Goal: Find specific page/section: Find specific page/section

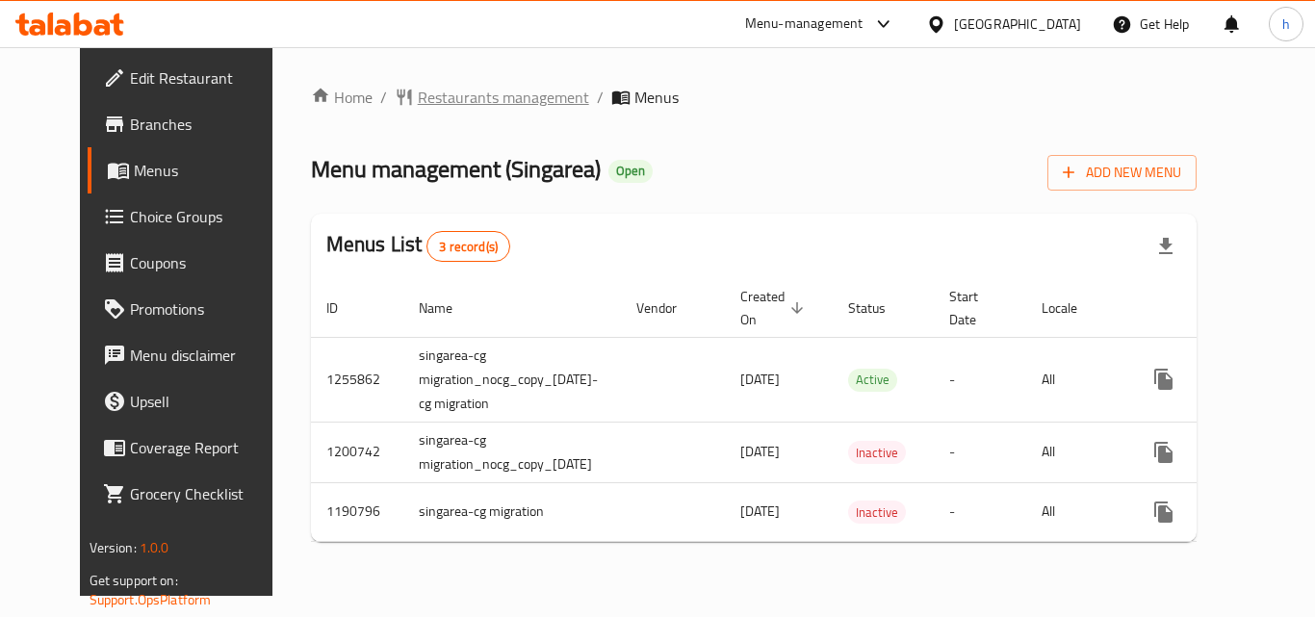
click at [452, 89] on span "Restaurants management" at bounding box center [503, 97] width 171 height 23
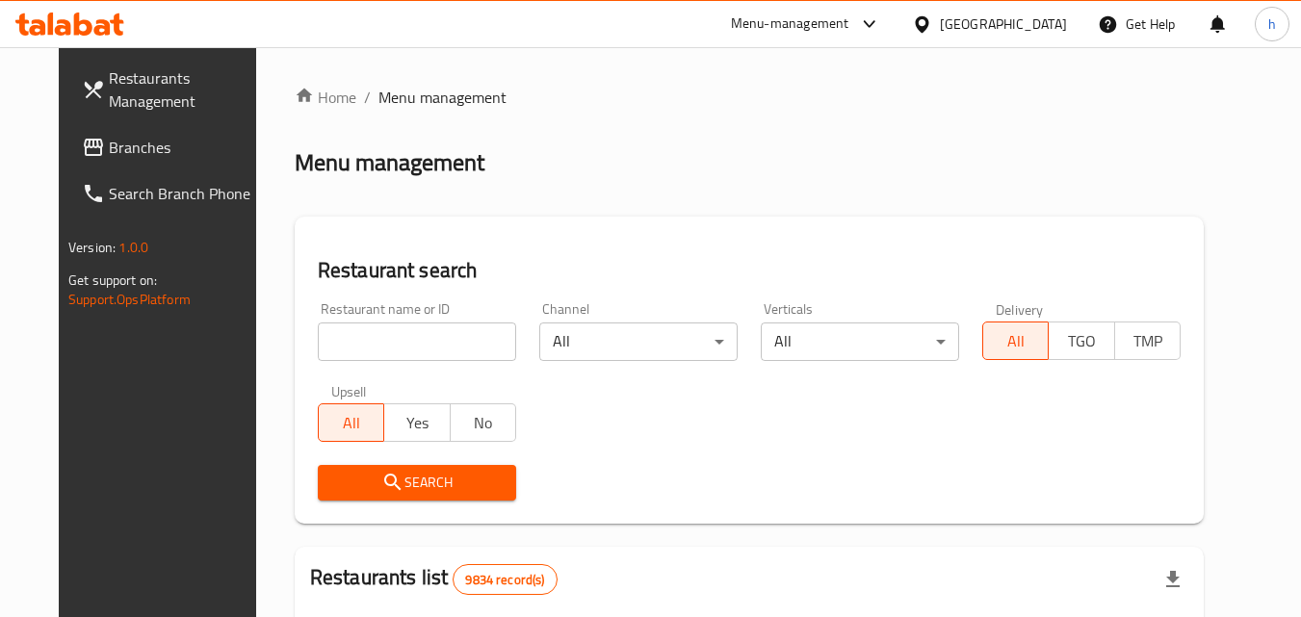
click at [396, 335] on input "search" at bounding box center [417, 342] width 198 height 39
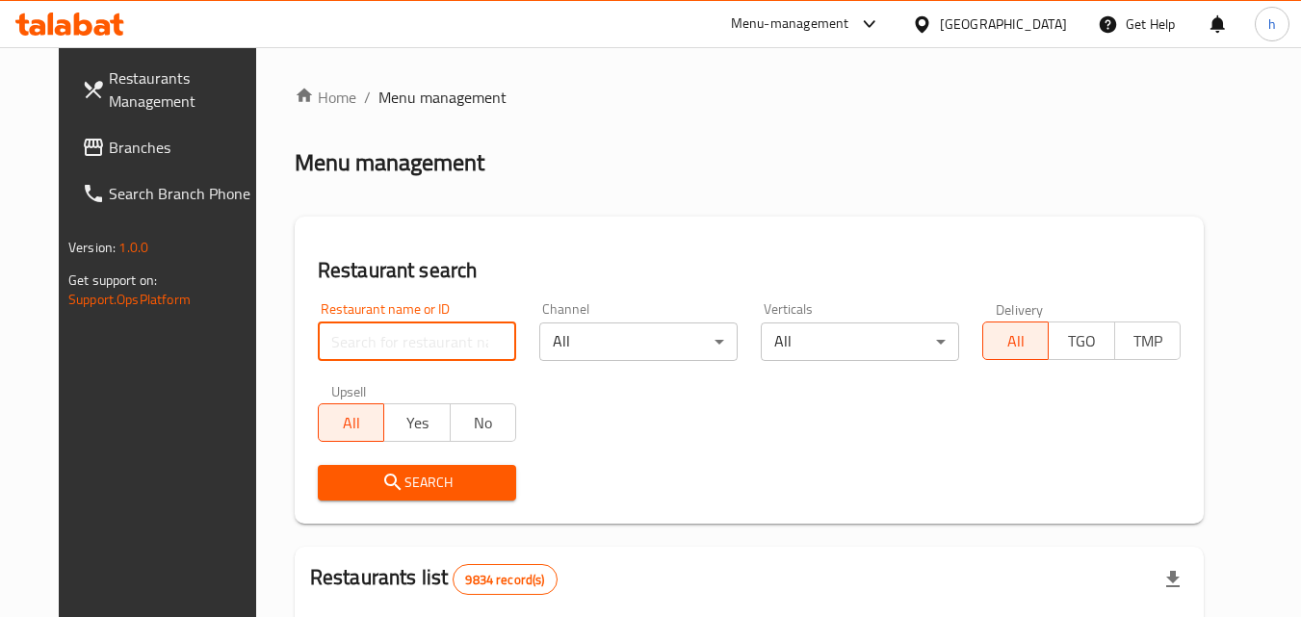
paste input "623221"
type input "623221"
click button "Search" at bounding box center [417, 483] width 198 height 36
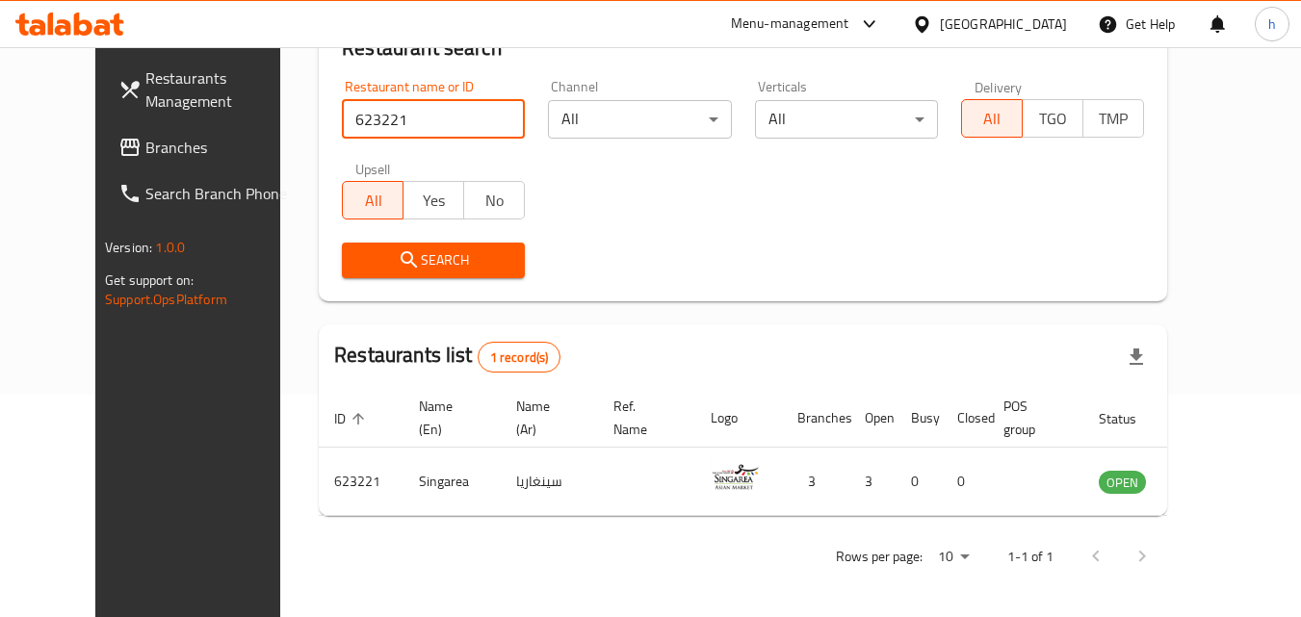
scroll to position [225, 0]
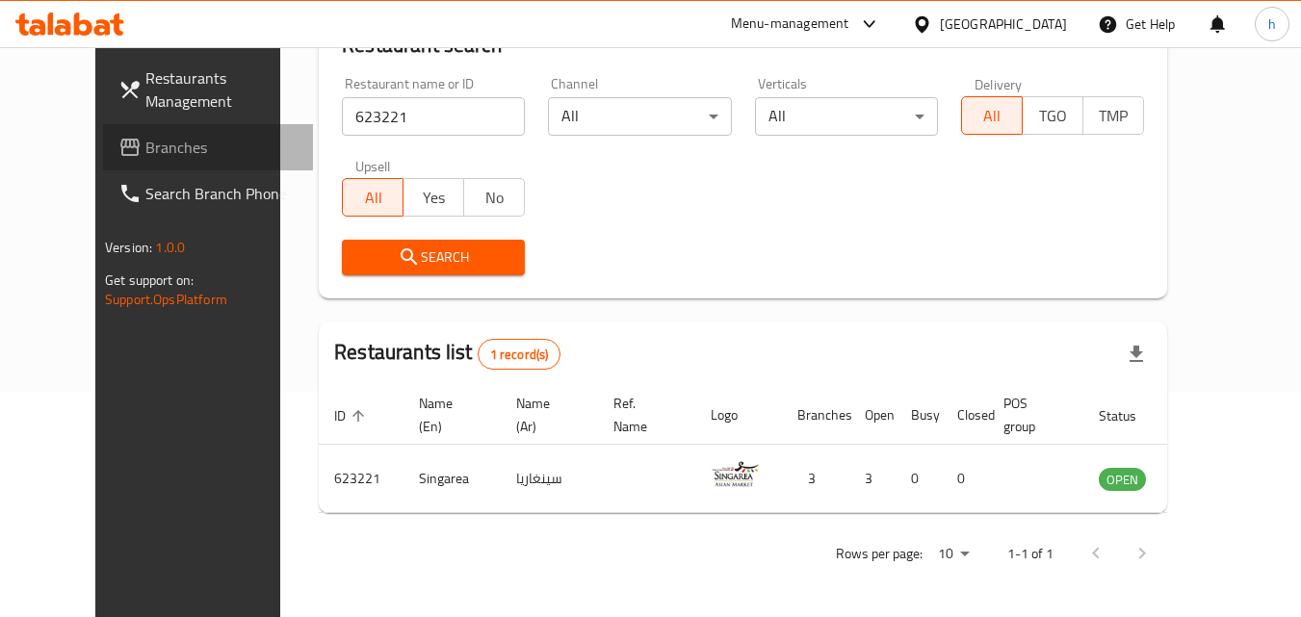
click at [145, 139] on span "Branches" at bounding box center [221, 147] width 152 height 23
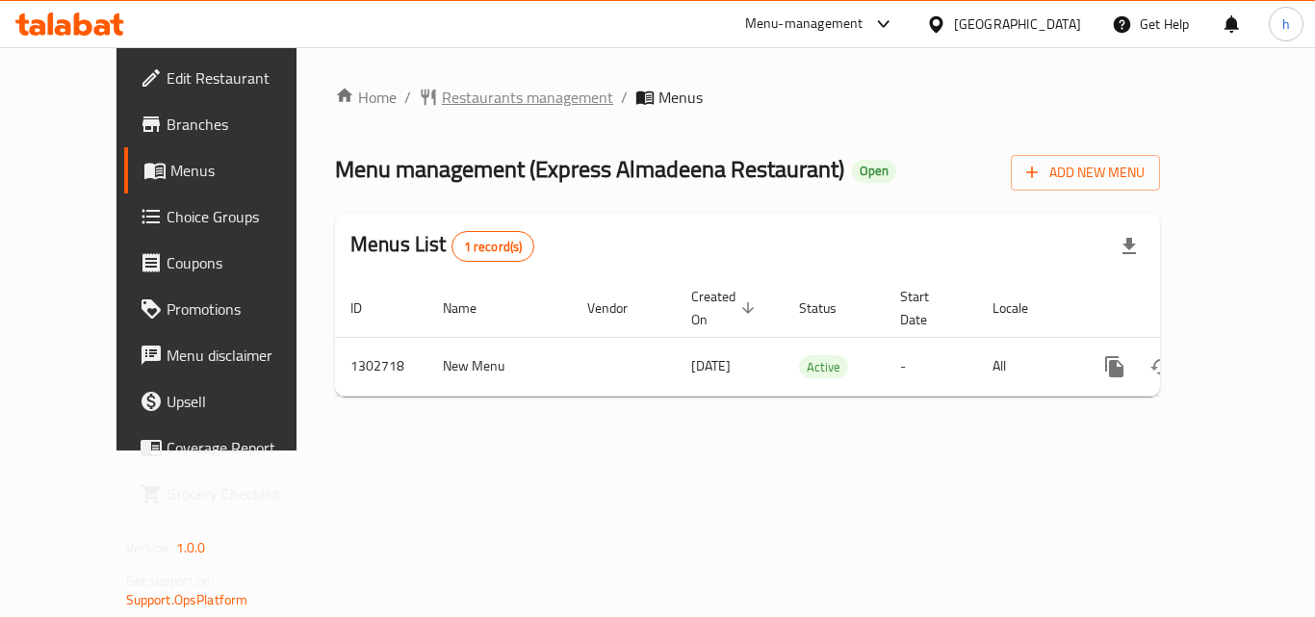
click at [442, 92] on span "Restaurants management" at bounding box center [527, 97] width 171 height 23
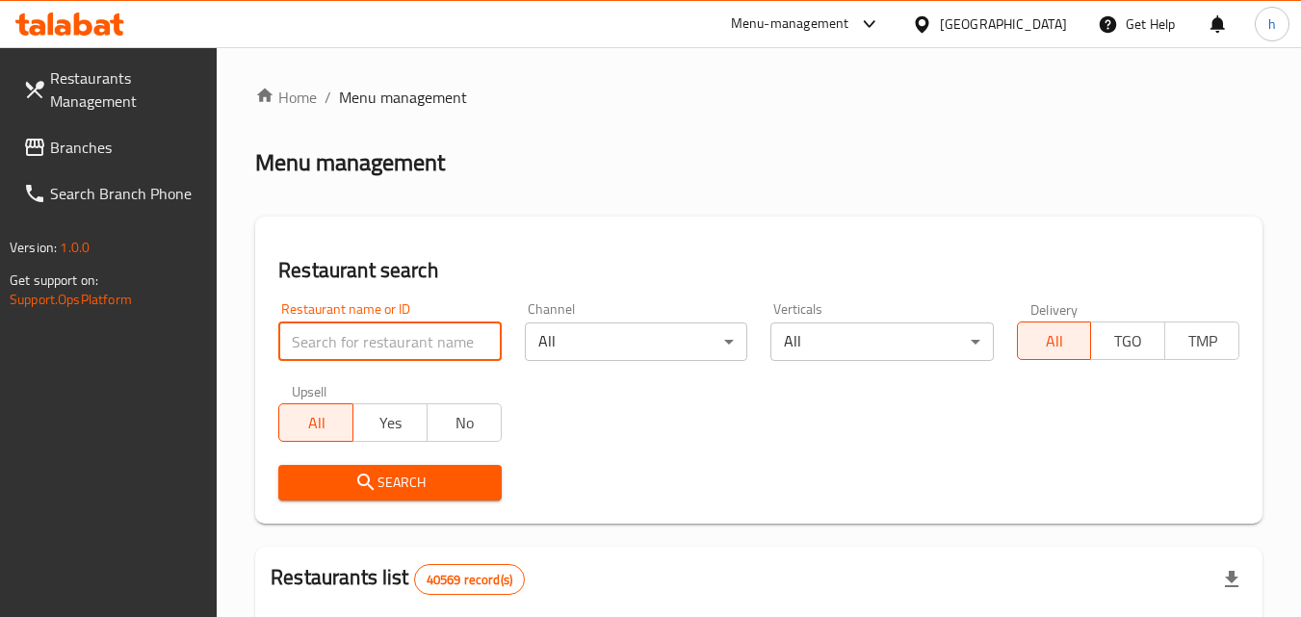
click at [394, 337] on input "search" at bounding box center [389, 342] width 222 height 39
paste input "702475"
type input "702475"
click button "Search" at bounding box center [389, 483] width 222 height 36
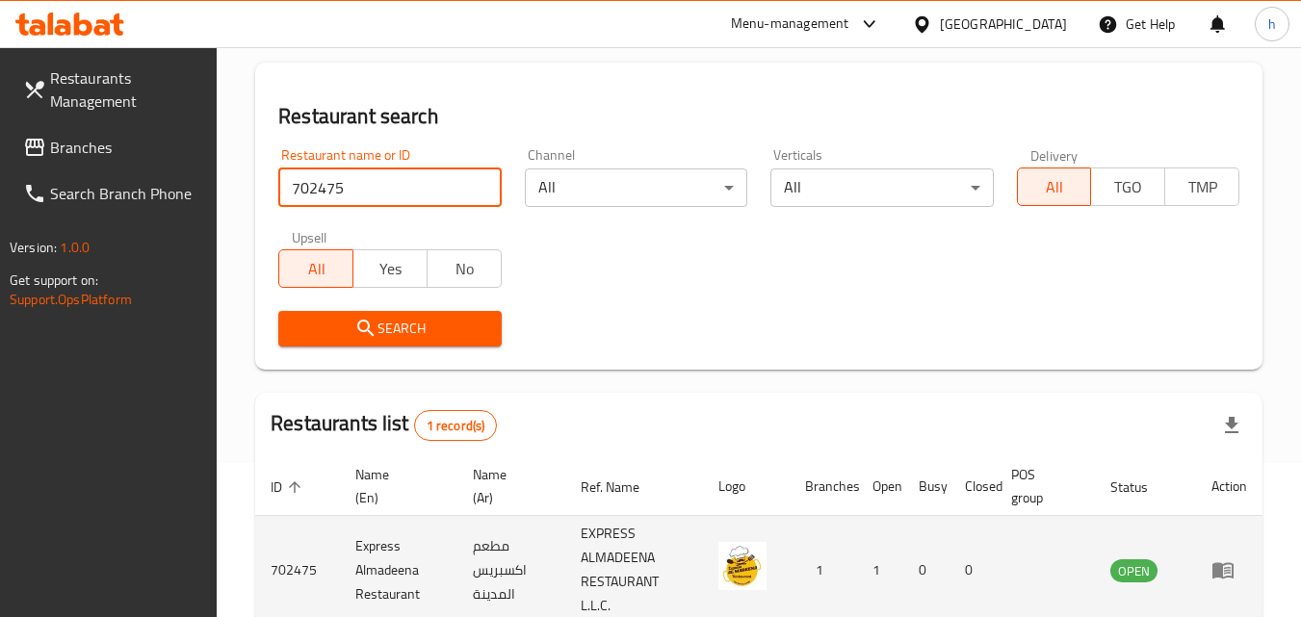
scroll to position [266, 0]
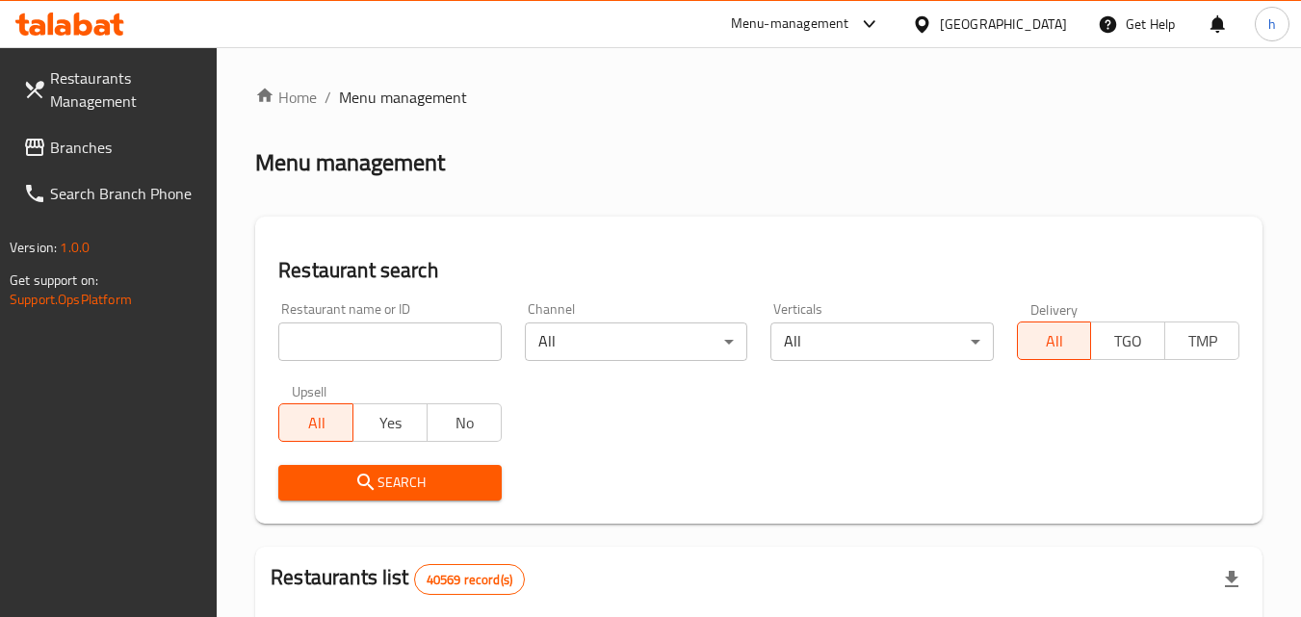
click at [113, 143] on span "Branches" at bounding box center [126, 147] width 152 height 23
